Goal: Task Accomplishment & Management: Manage account settings

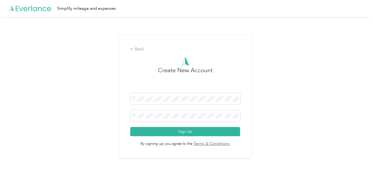
click at [276, 106] on div "Back Create New Account Sign Up By signing up you agree to the Terms & Conditio…" at bounding box center [185, 99] width 370 height 164
click at [184, 131] on button "Sign Up" at bounding box center [185, 131] width 110 height 9
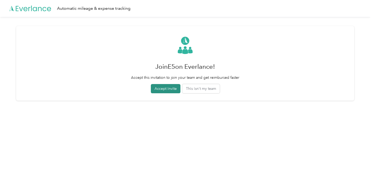
click at [166, 88] on button "Accept invite" at bounding box center [166, 88] width 30 height 9
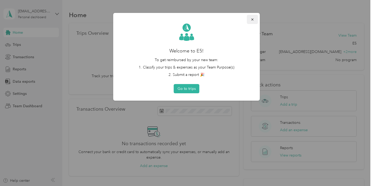
click at [253, 18] on icon "button" at bounding box center [253, 20] width 4 height 4
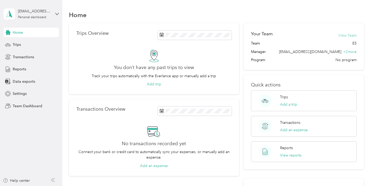
click at [349, 35] on button "View Team" at bounding box center [347, 36] width 18 height 6
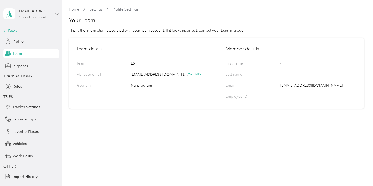
click at [10, 29] on div "Back" at bounding box center [29, 31] width 53 height 6
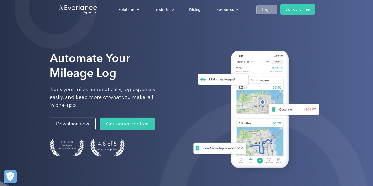
click at [269, 10] on div "Login" at bounding box center [267, 9] width 10 height 7
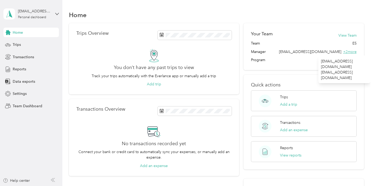
click at [352, 51] on span "+ 2 more" at bounding box center [349, 52] width 13 height 4
click at [347, 33] on button "View Team" at bounding box center [347, 36] width 18 height 6
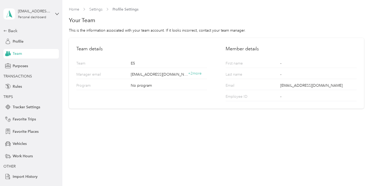
click at [237, 64] on p "First name" at bounding box center [245, 64] width 41 height 7
click at [18, 40] on span "Profile" at bounding box center [18, 42] width 11 height 6
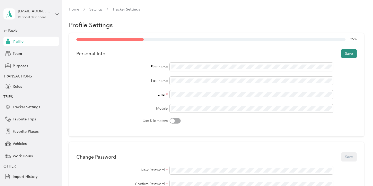
click at [351, 53] on button "Save" at bounding box center [348, 53] width 15 height 9
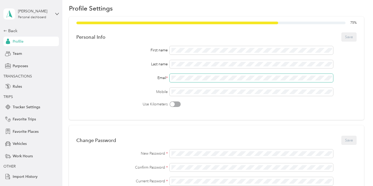
scroll to position [16, 0]
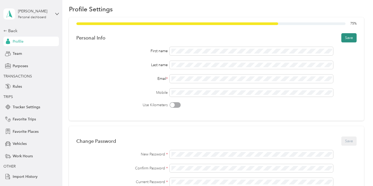
click at [351, 37] on button "Save" at bounding box center [348, 37] width 15 height 9
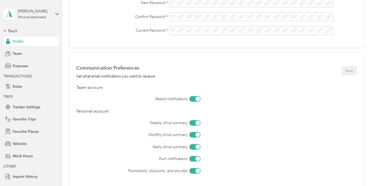
scroll to position [171, 0]
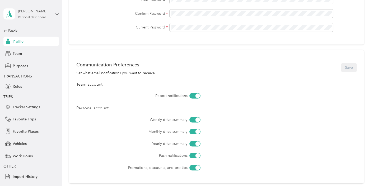
click at [197, 95] on div at bounding box center [197, 96] width 5 height 5
click at [192, 94] on div at bounding box center [192, 96] width 5 height 5
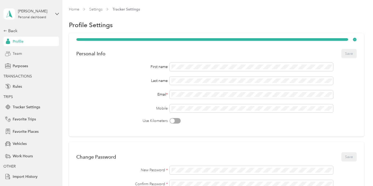
scroll to position [0, 0]
click at [17, 52] on span "Team" at bounding box center [17, 54] width 9 height 6
